Goal: Navigation & Orientation: Find specific page/section

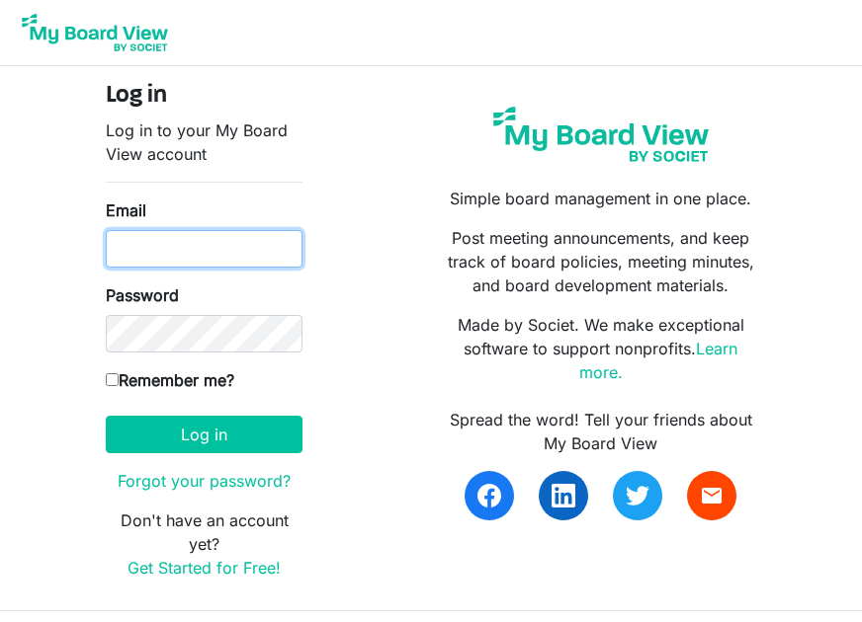
click at [213, 246] on input "Email" at bounding box center [204, 249] width 197 height 38
type input "[EMAIL_ADDRESS][DOMAIN_NAME]"
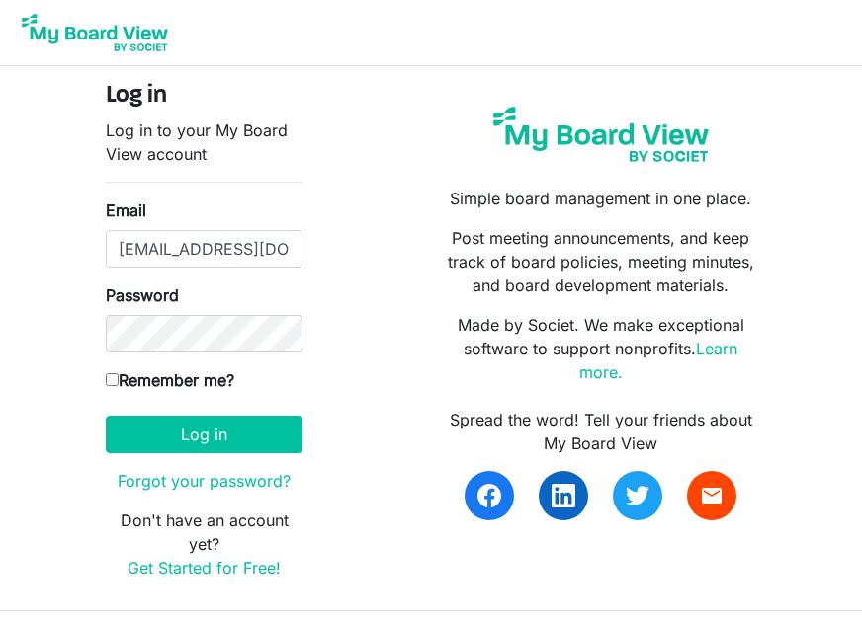
click at [190, 252] on input "[EMAIL_ADDRESS][DOMAIN_NAME]" at bounding box center [204, 249] width 197 height 38
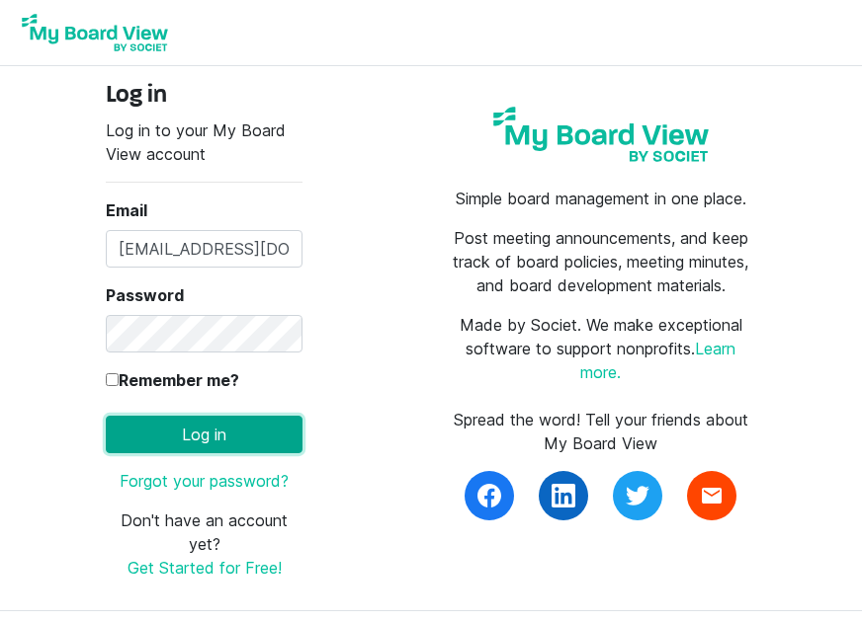
click at [174, 442] on button "Log in" at bounding box center [204, 435] width 197 height 38
click at [192, 440] on button "Log in" at bounding box center [204, 435] width 197 height 38
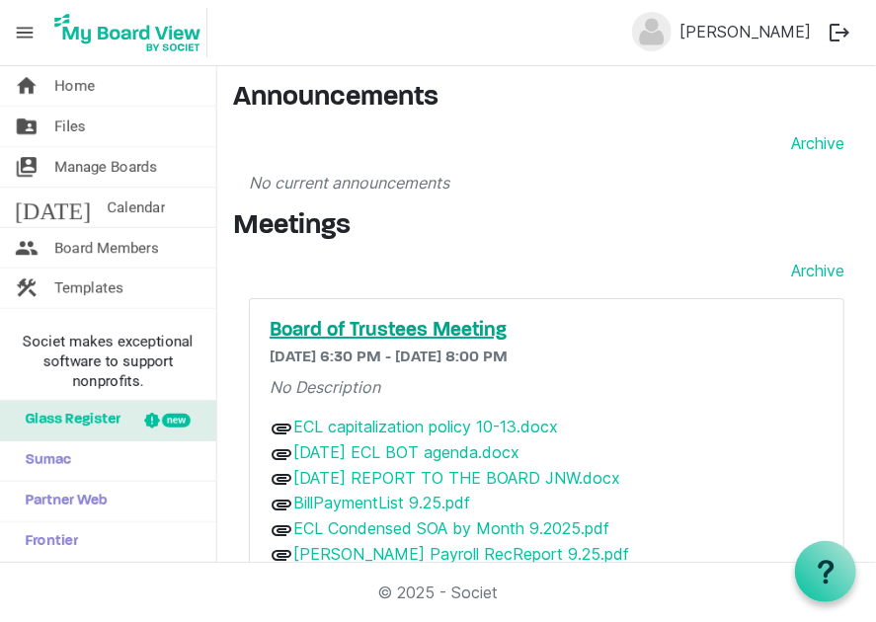
click at [489, 332] on h5 "Board of Trustees Meeting" at bounding box center [547, 331] width 554 height 24
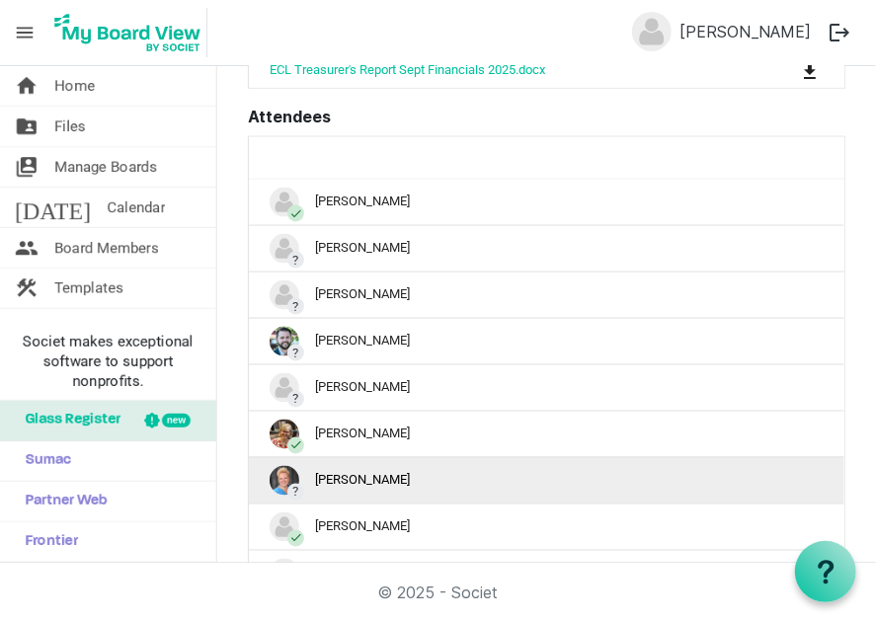
scroll to position [976, 0]
